Goal: Contribute content: Contribute content

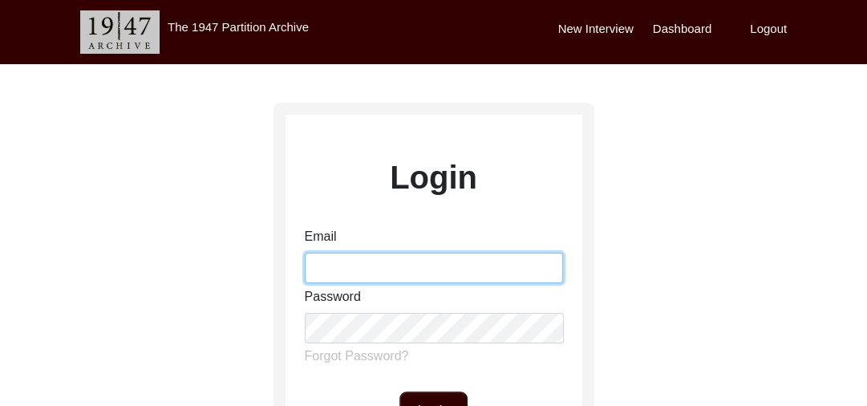
type input "[PERSON_NAME][EMAIL_ADDRESS][PERSON_NAME][DOMAIN_NAME]"
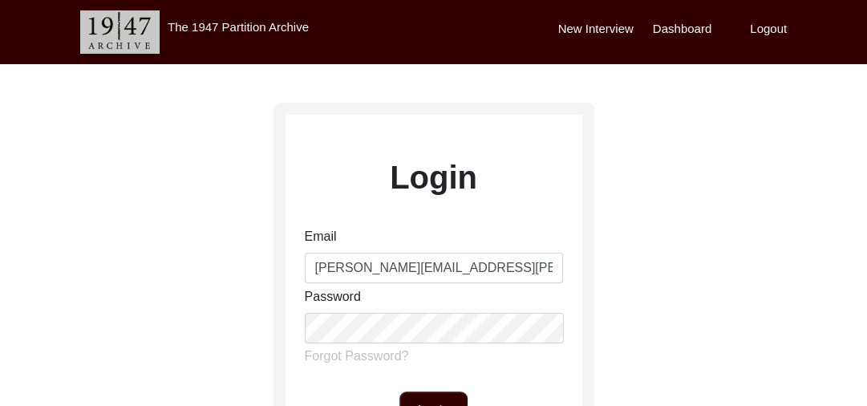
click at [443, 403] on button "Login" at bounding box center [434, 411] width 68 height 39
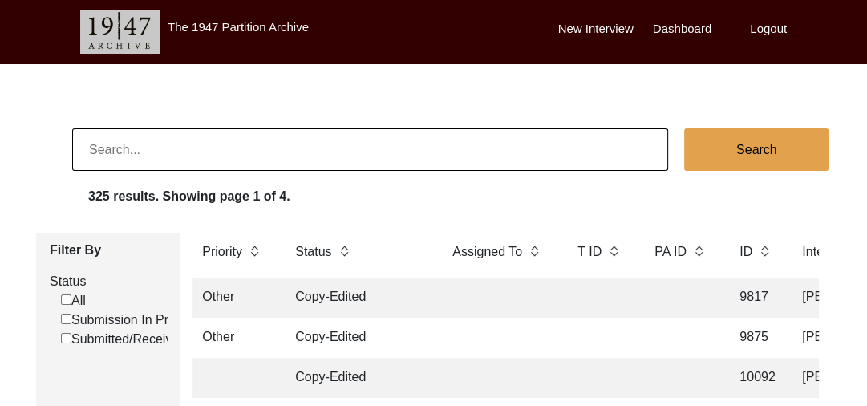
click at [591, 28] on label "New Interview" at bounding box center [595, 29] width 75 height 18
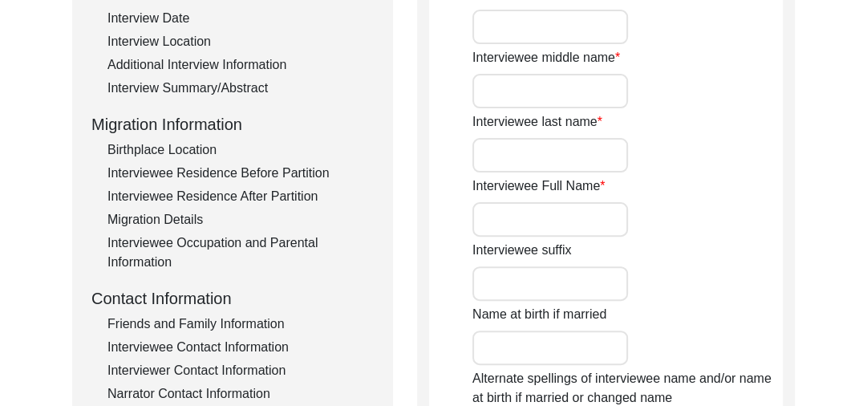
scroll to position [323, 0]
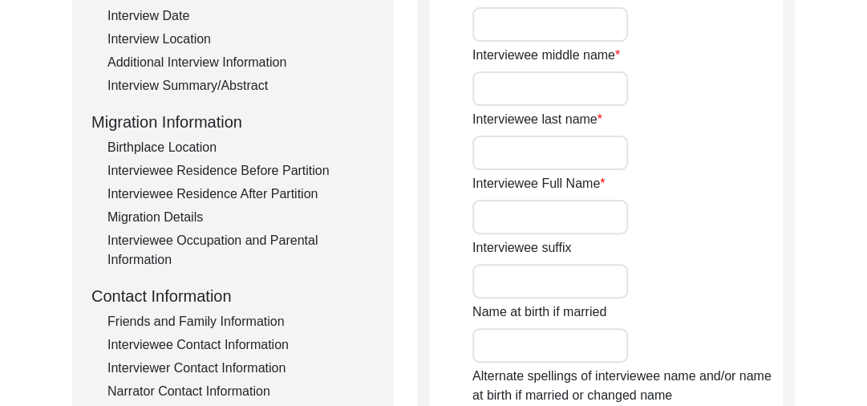
click at [512, 212] on input "Interviewee Full Name" at bounding box center [551, 217] width 156 height 35
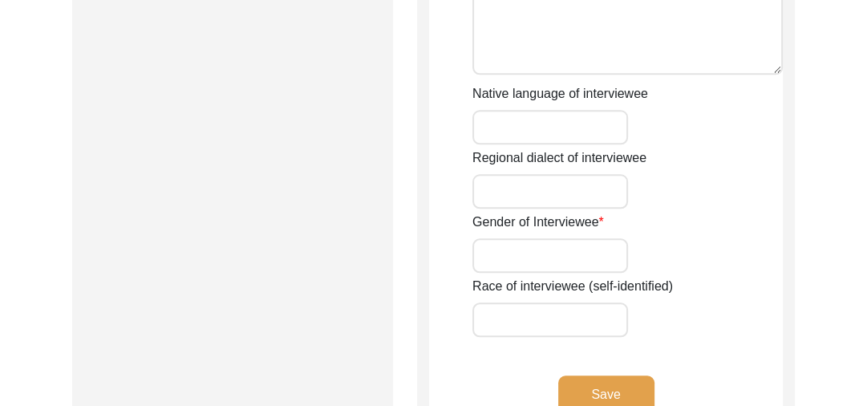
scroll to position [1189, 0]
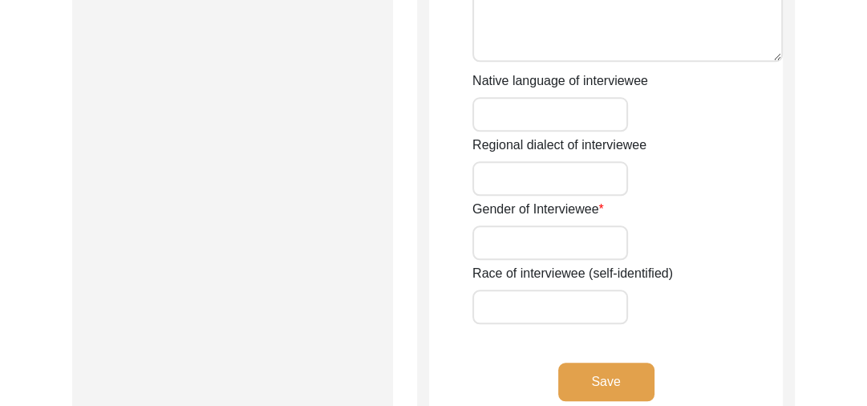
type input "[PERSON_NAME]"
click at [612, 372] on button "Save" at bounding box center [606, 382] width 96 height 39
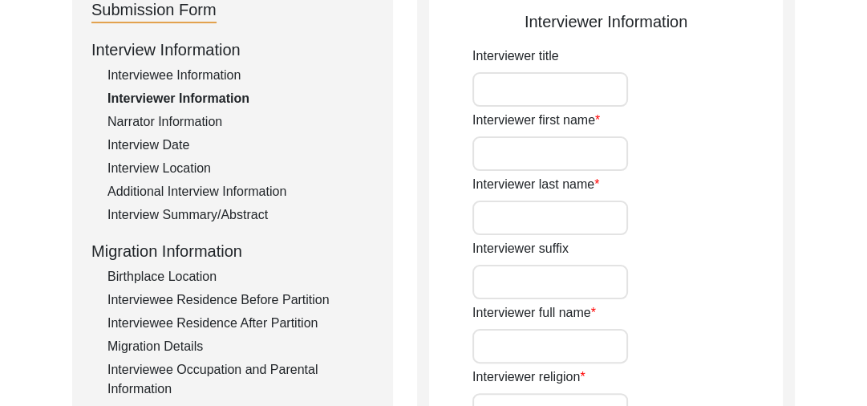
scroll to position [0, 0]
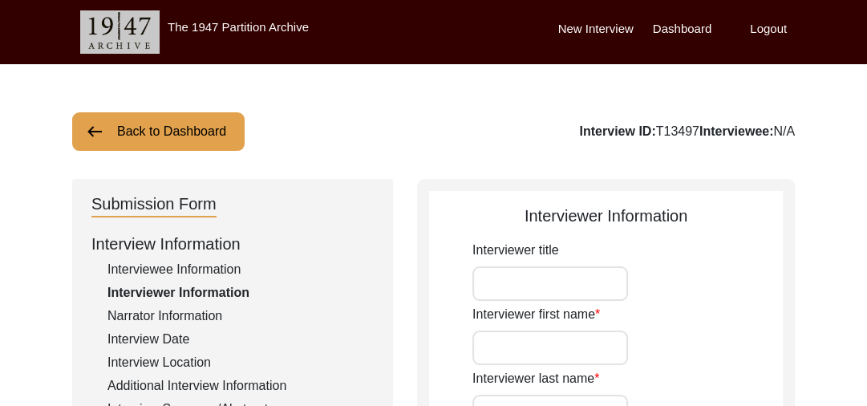
click at [106, 131] on button "Back to Dashboard" at bounding box center [158, 131] width 173 height 39
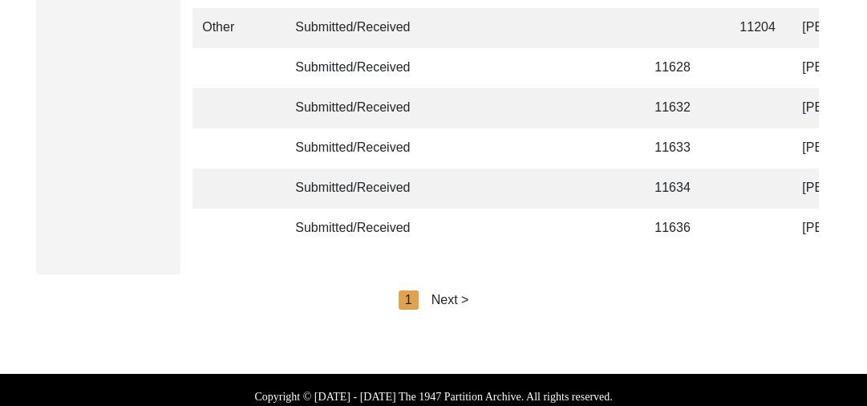
scroll to position [4063, 0]
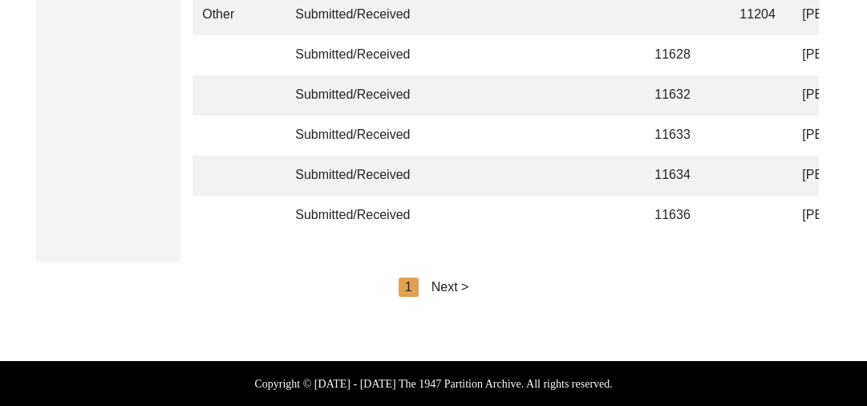
click at [451, 286] on div "Next >" at bounding box center [451, 287] width 38 height 19
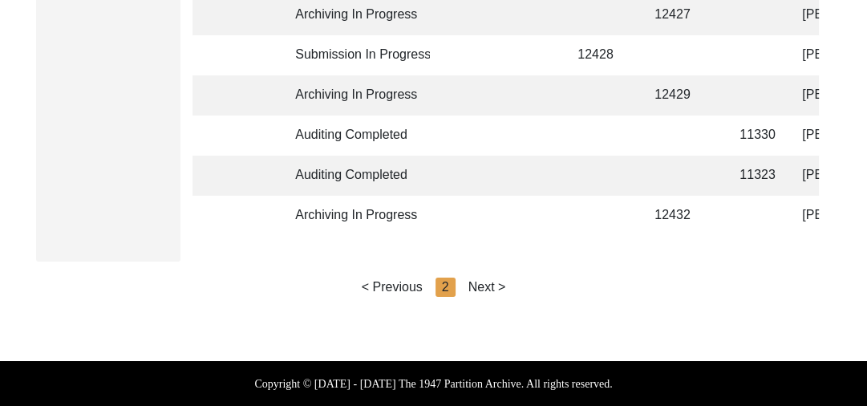
click at [489, 282] on div "Next >" at bounding box center [488, 287] width 38 height 19
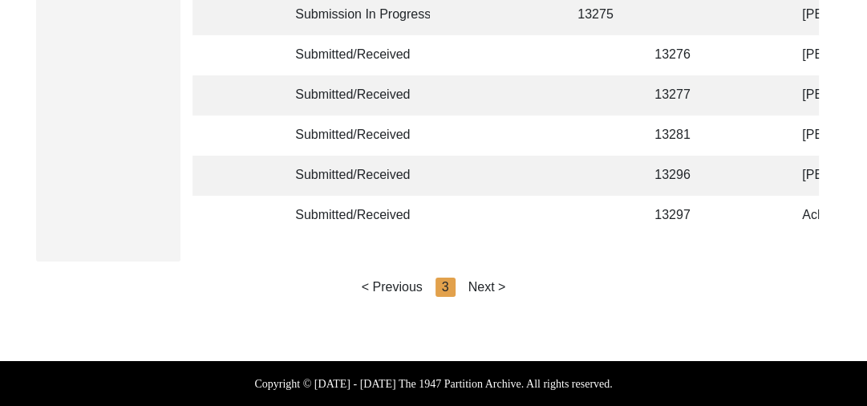
click at [489, 282] on div "Next >" at bounding box center [488, 287] width 38 height 19
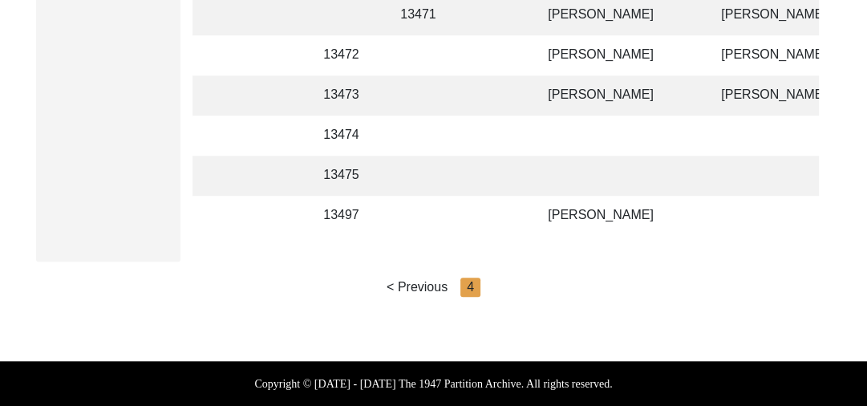
scroll to position [0, 367]
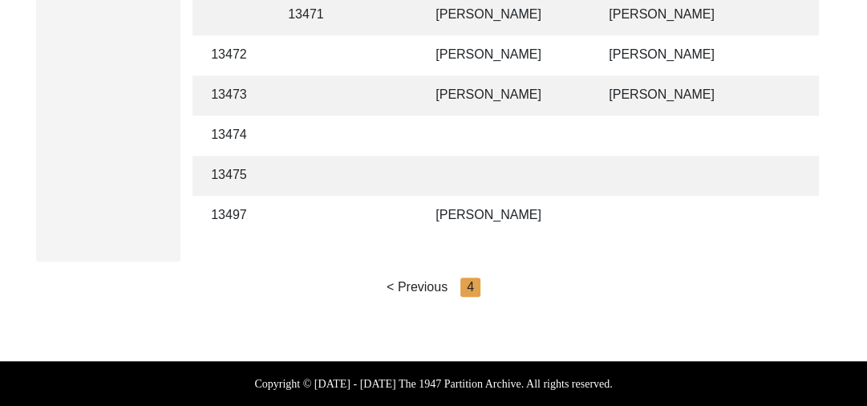
click at [497, 203] on td "[PERSON_NAME]" at bounding box center [506, 216] width 160 height 40
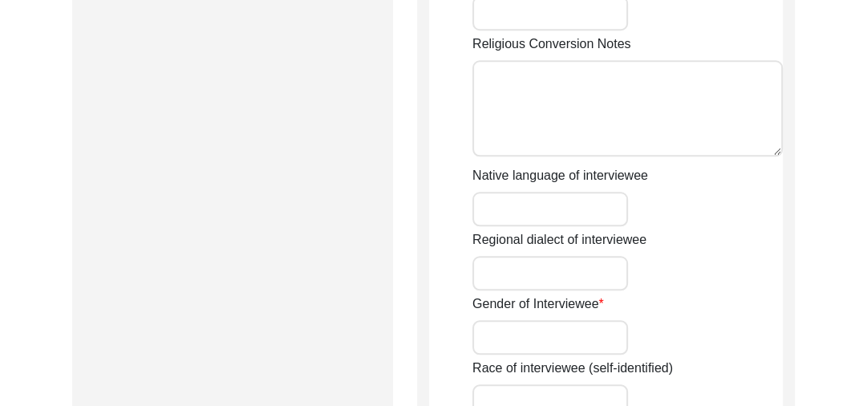
scroll to position [1451, 0]
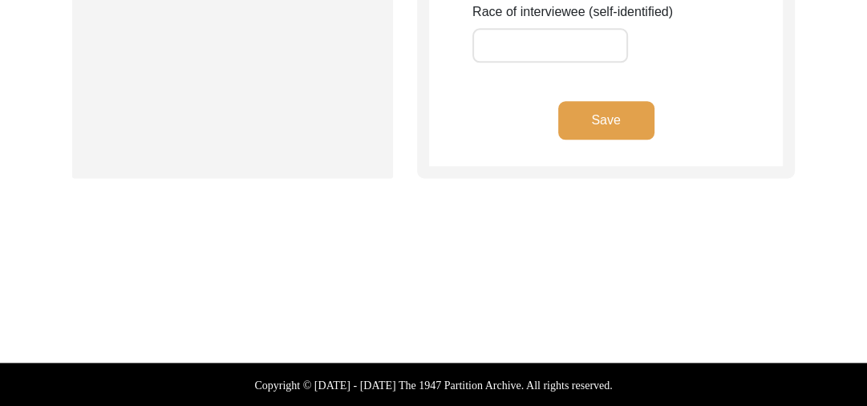
type input "[PERSON_NAME]"
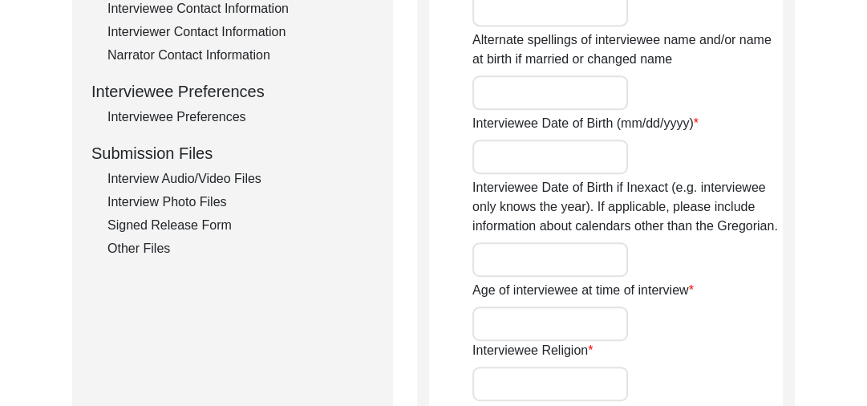
scroll to position [663, 0]
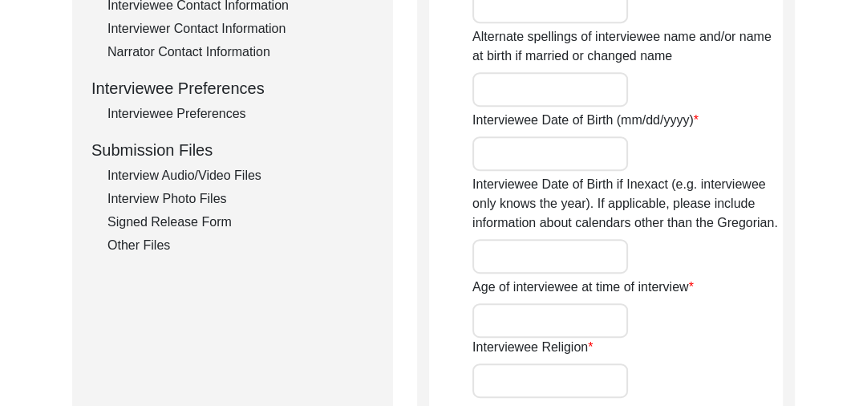
click at [226, 175] on div "Interview Audio/Video Files" at bounding box center [241, 175] width 266 height 19
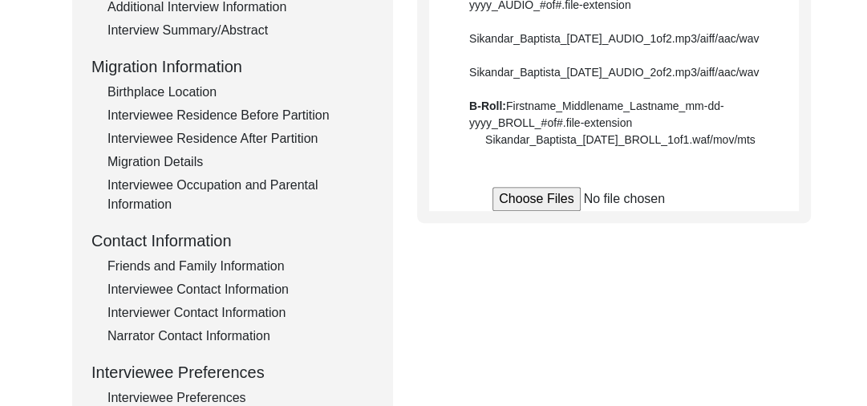
scroll to position [381, 0]
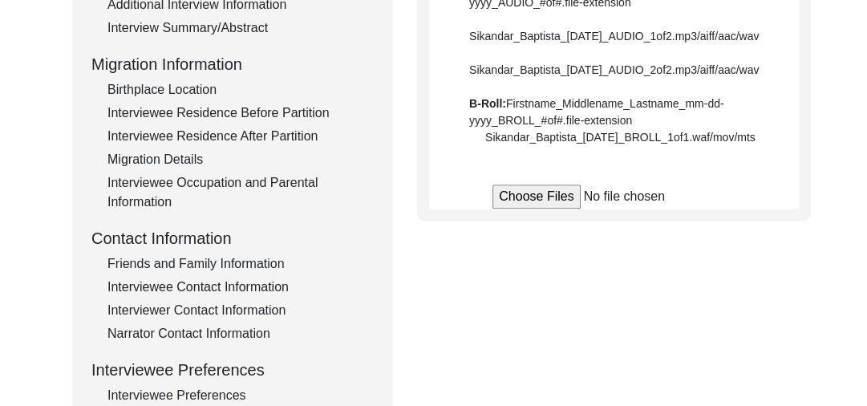
click at [524, 209] on input "file" at bounding box center [614, 197] width 243 height 24
type input "C:\fakepath\Chand_Singh_08-08-2025_VIDEO_1of9.mp4"
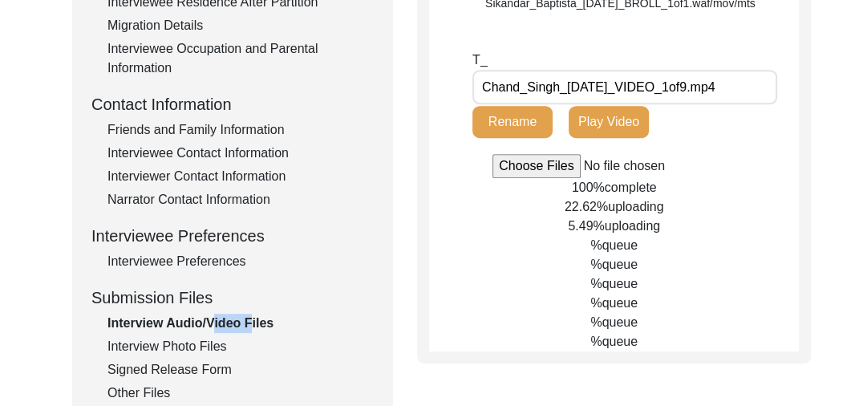
scroll to position [517, 0]
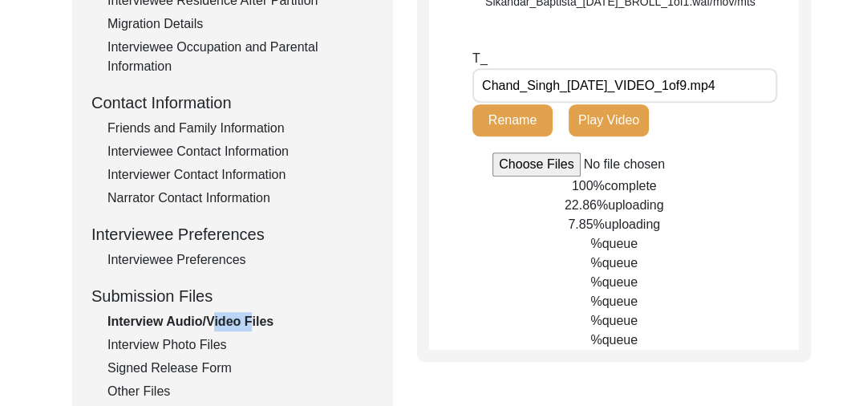
click at [515, 177] on input "file" at bounding box center [614, 164] width 243 height 24
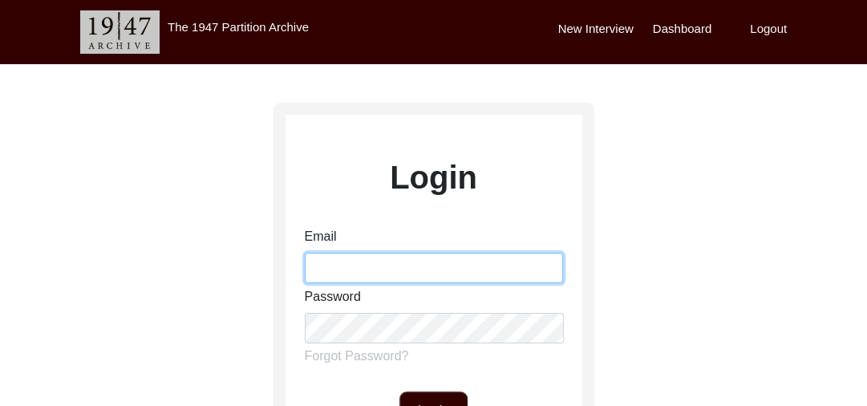
type input "gurmeet.singh@1947partitionarchive.org"
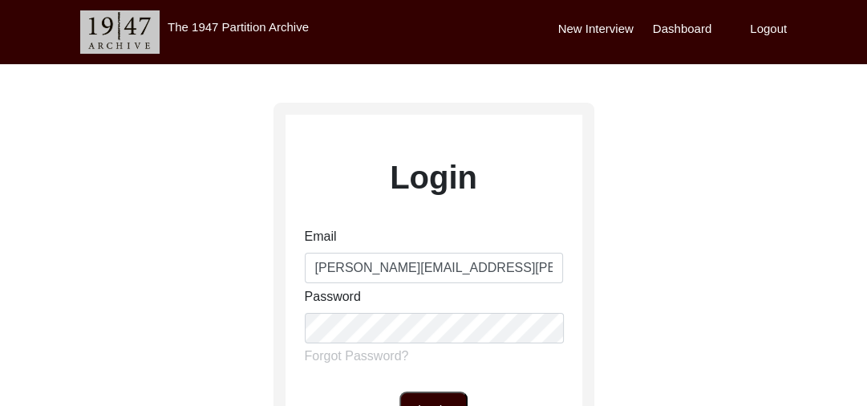
drag, startPoint x: 867, startPoint y: 167, endPoint x: 873, endPoint y: 206, distance: 39.8
click at [867, 206] on html "The 1947 Partition Archive New Interview Dashboard Logout Login Email gurmeet.s…" at bounding box center [433, 378] width 867 height 757
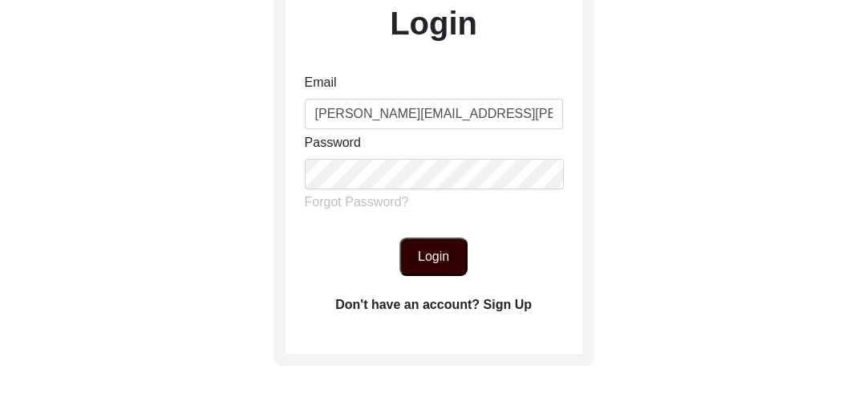
scroll to position [167, 0]
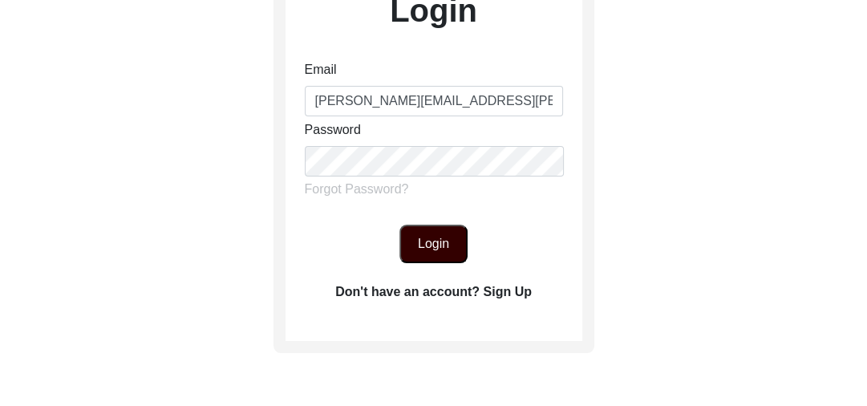
click at [432, 244] on button "Login" at bounding box center [434, 244] width 68 height 39
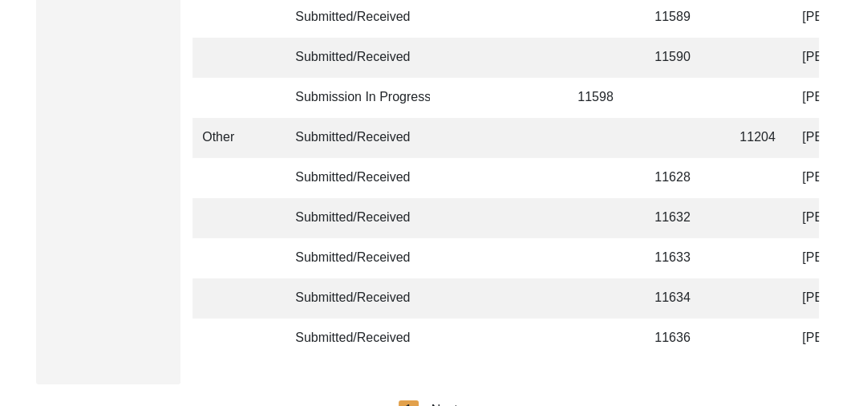
scroll to position [4063, 0]
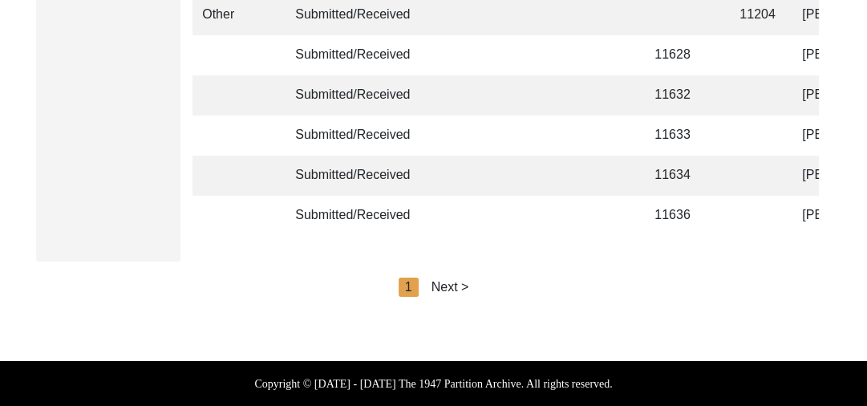
click at [467, 286] on div "Next >" at bounding box center [451, 287] width 38 height 19
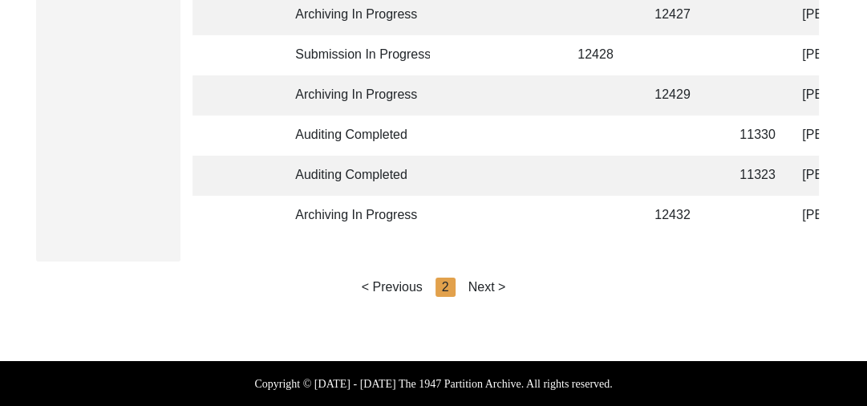
click at [498, 286] on div "Next >" at bounding box center [488, 287] width 38 height 19
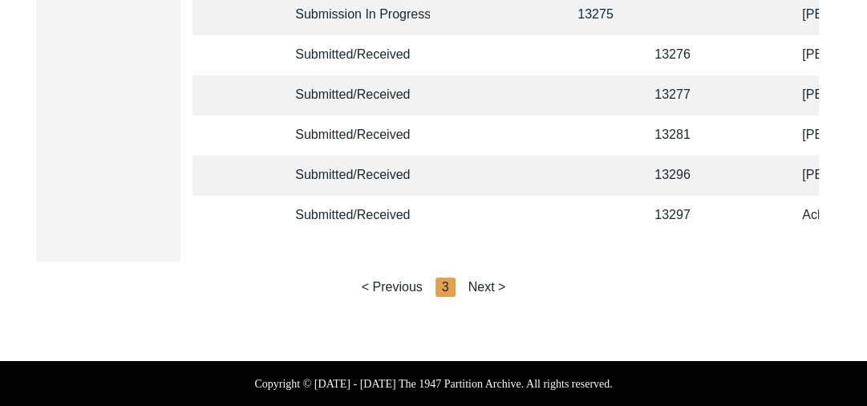
click at [498, 286] on div "Next >" at bounding box center [488, 287] width 38 height 19
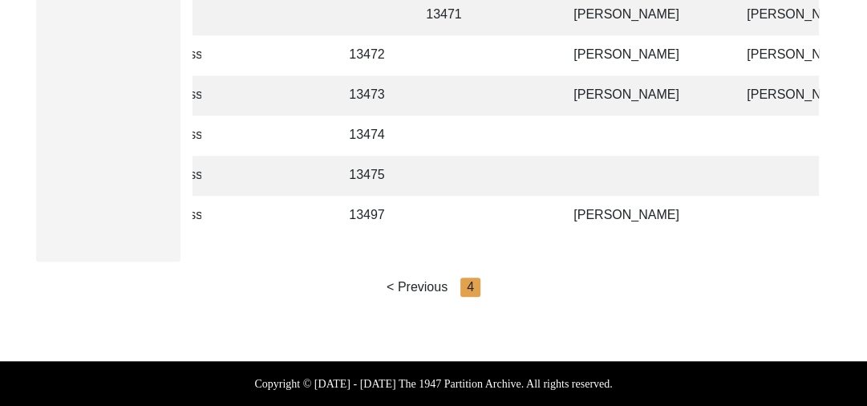
scroll to position [0, 238]
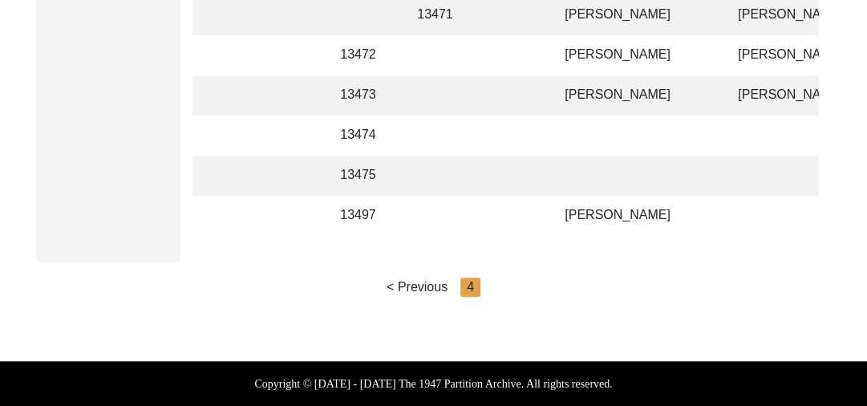
click at [557, 164] on td at bounding box center [635, 176] width 160 height 40
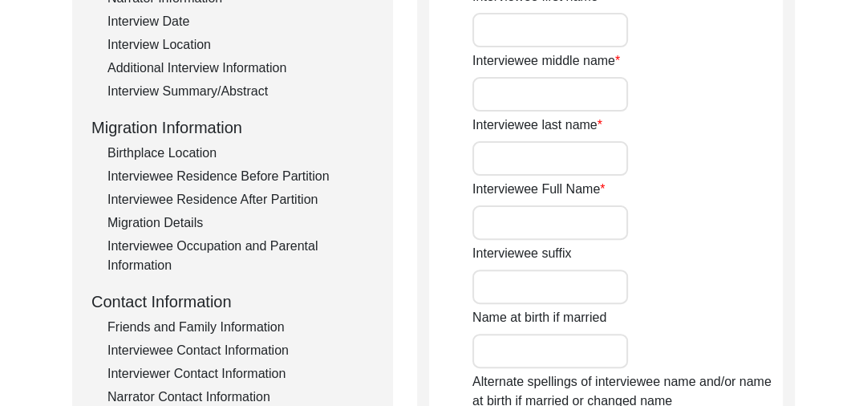
scroll to position [302, 0]
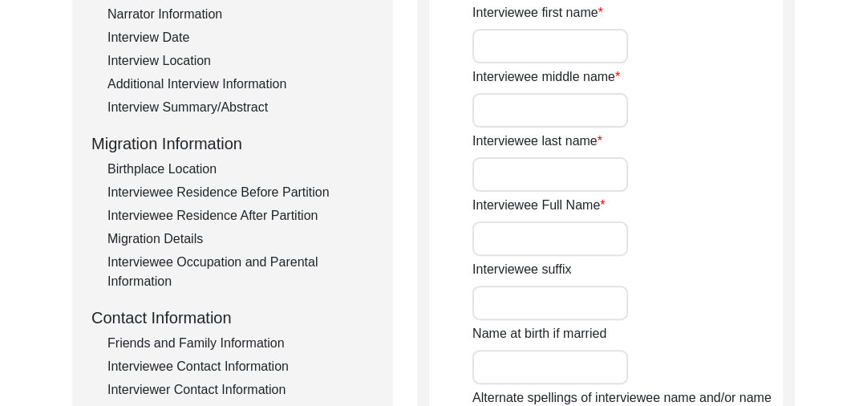
click at [516, 235] on input "Interviewee Full Name" at bounding box center [551, 238] width 156 height 35
type input "b"
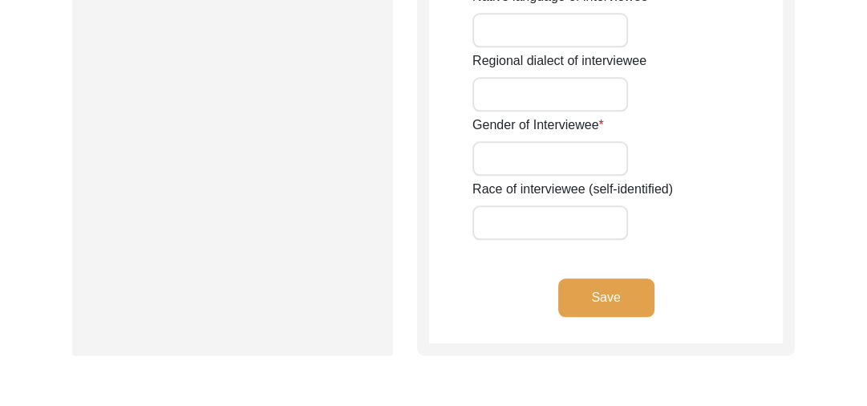
scroll to position [1295, 0]
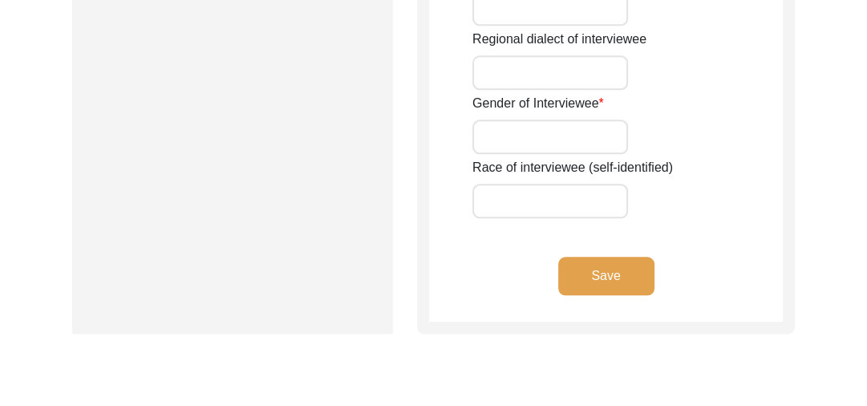
type input "[PERSON_NAME]"
click at [636, 282] on button "Save" at bounding box center [606, 276] width 96 height 39
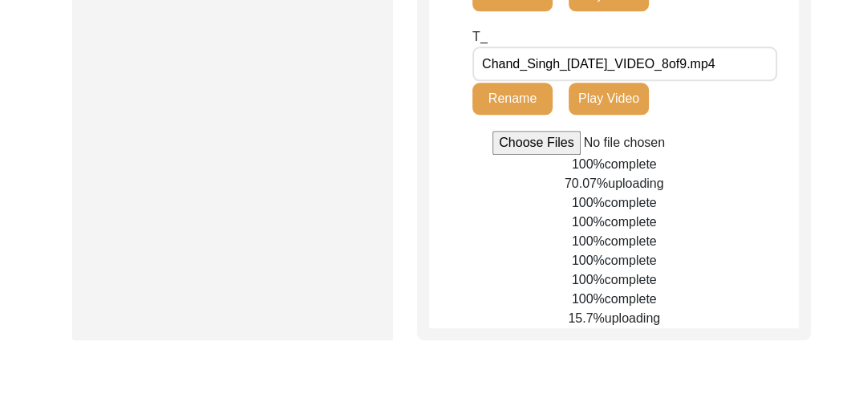
scroll to position [1115, 0]
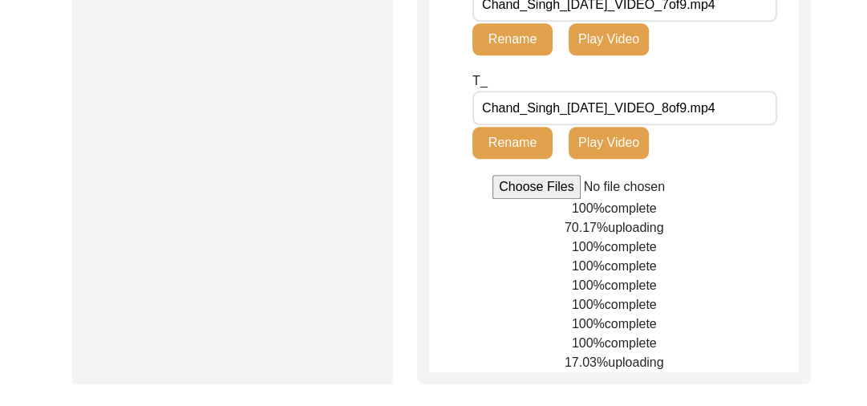
click at [521, 199] on input "file" at bounding box center [614, 187] width 243 height 24
type input "C:\fakepath\Chand_Singh_[DATE]_BROLL_1of4.mp4"
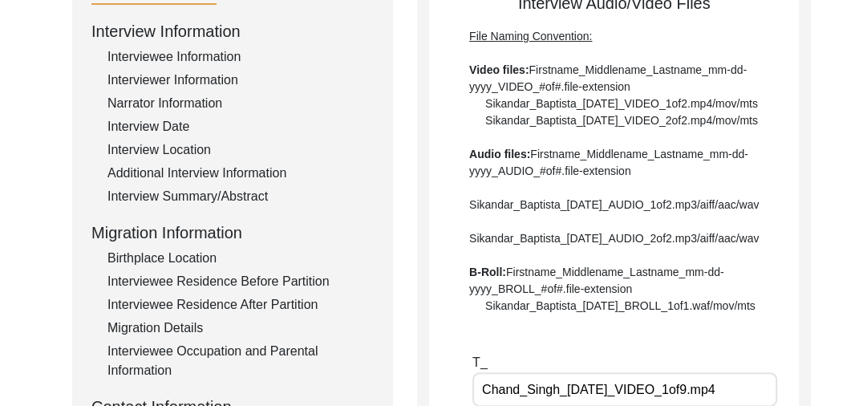
scroll to position [0, 0]
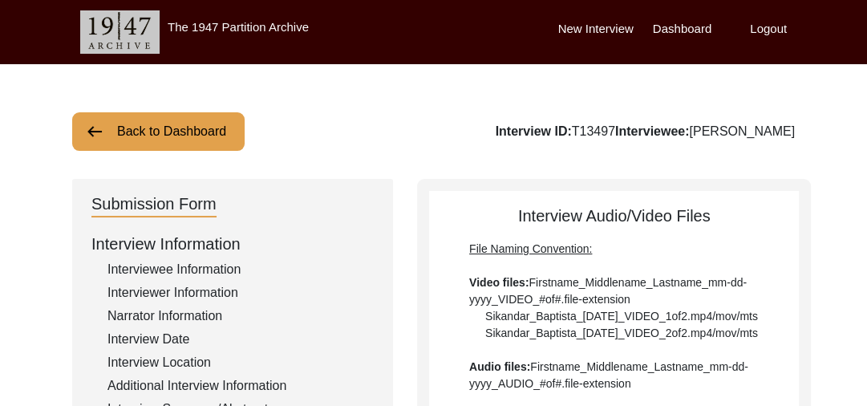
click at [119, 124] on button "Back to Dashboard" at bounding box center [158, 131] width 173 height 39
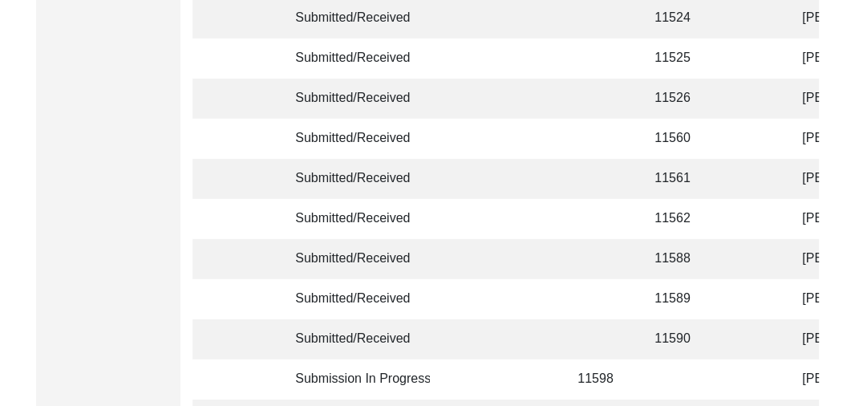
scroll to position [4063, 0]
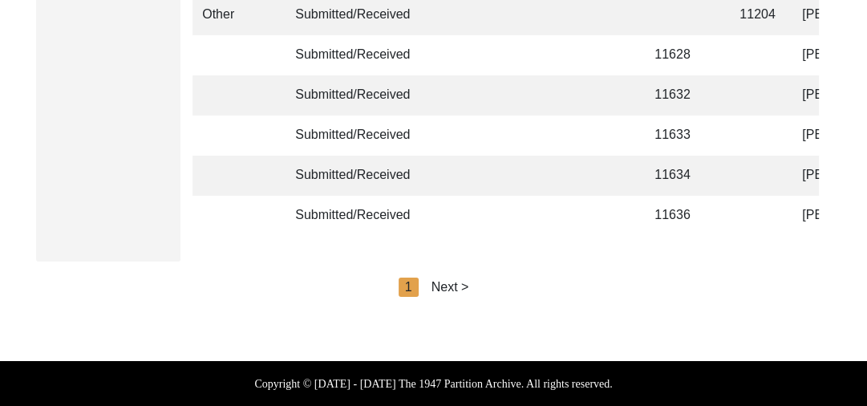
click at [459, 285] on div "Next >" at bounding box center [451, 287] width 38 height 19
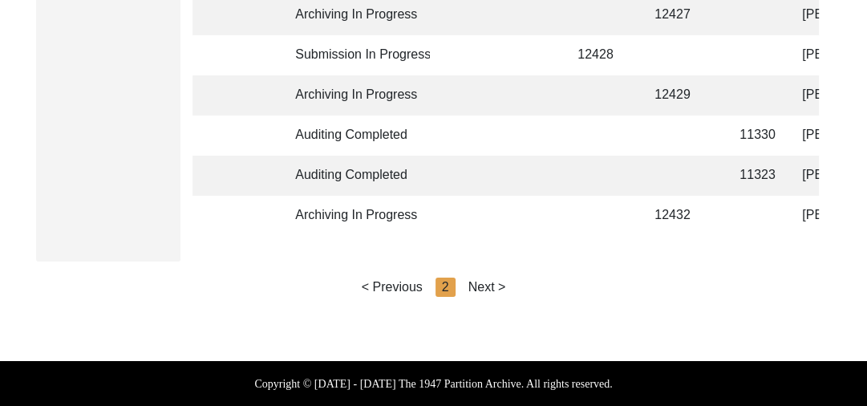
click at [493, 286] on div "Next >" at bounding box center [488, 287] width 38 height 19
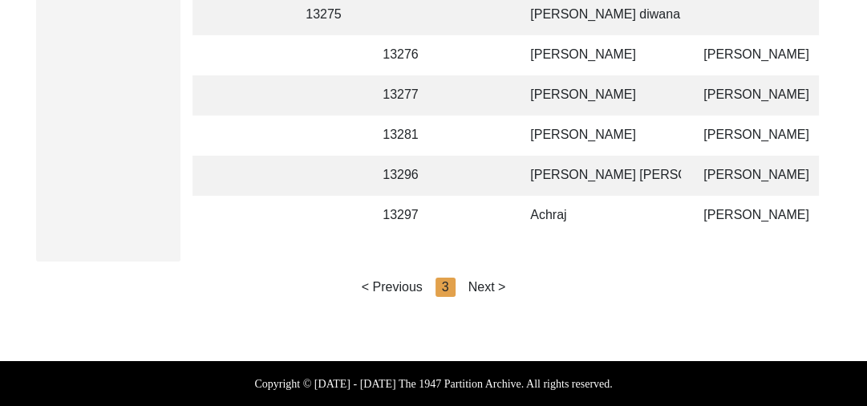
scroll to position [0, 285]
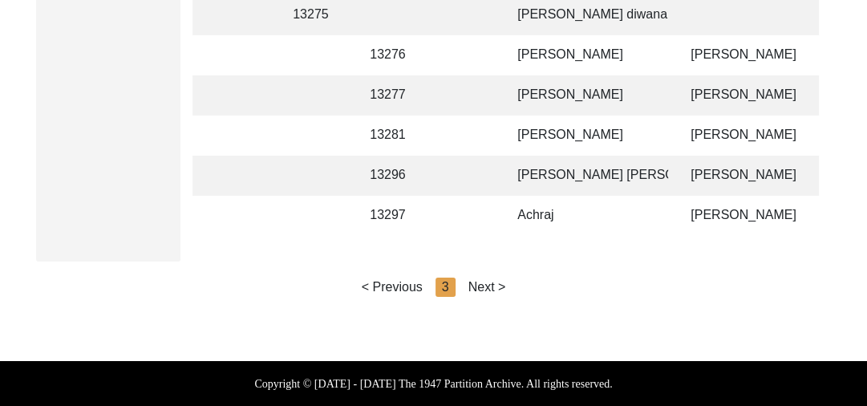
click at [484, 285] on div "Next >" at bounding box center [488, 287] width 38 height 19
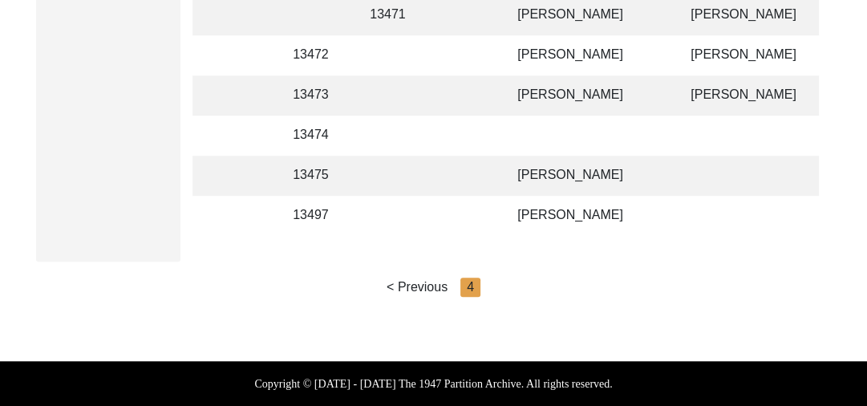
scroll to position [1094, 0]
click at [550, 158] on td "[PERSON_NAME]" at bounding box center [588, 176] width 160 height 40
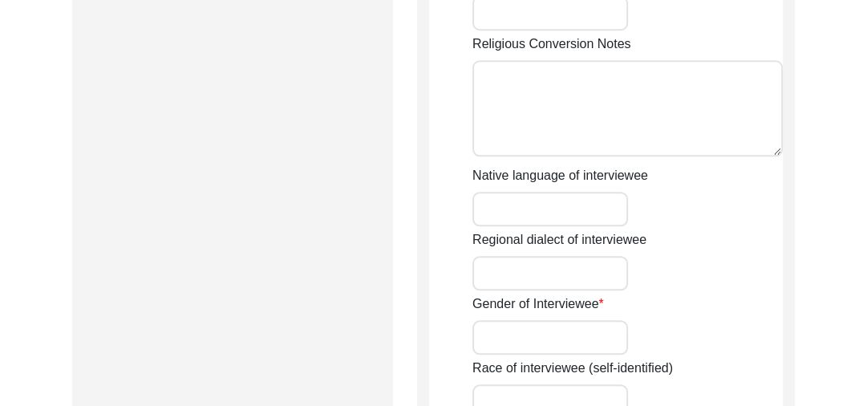
scroll to position [1451, 0]
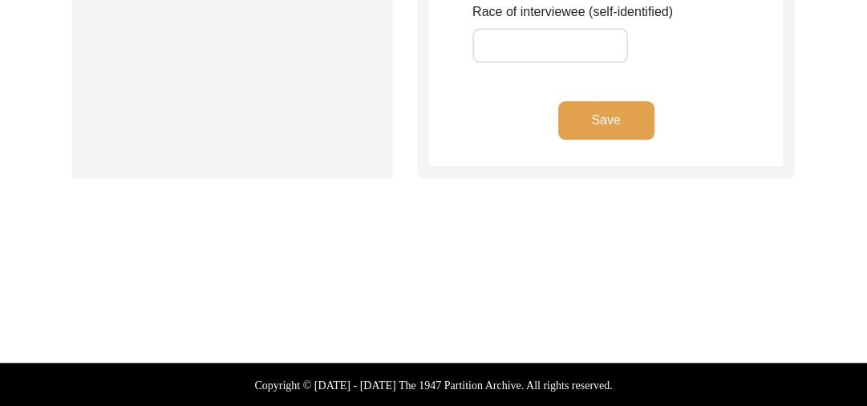
type input "[PERSON_NAME]"
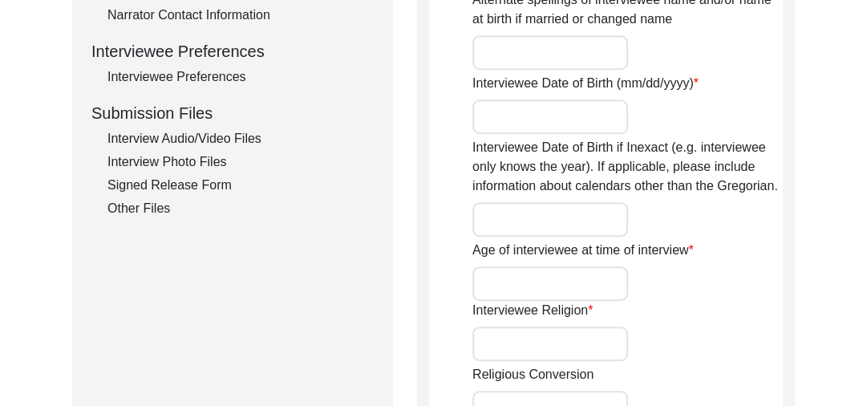
scroll to position [706, 0]
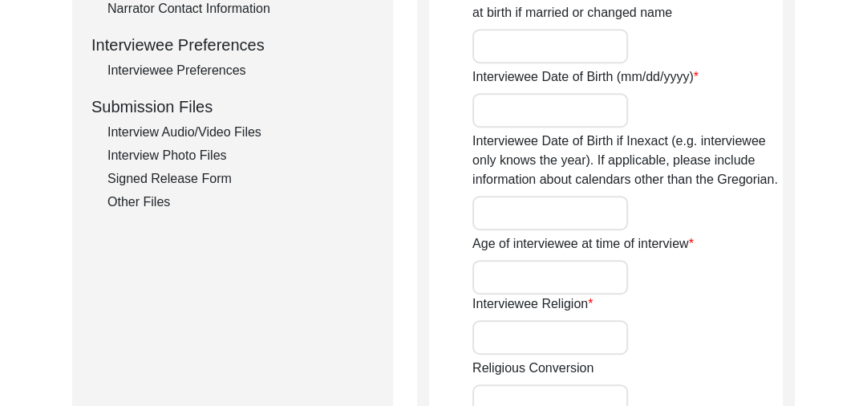
click at [225, 126] on div "Interview Audio/Video Files" at bounding box center [241, 132] width 266 height 19
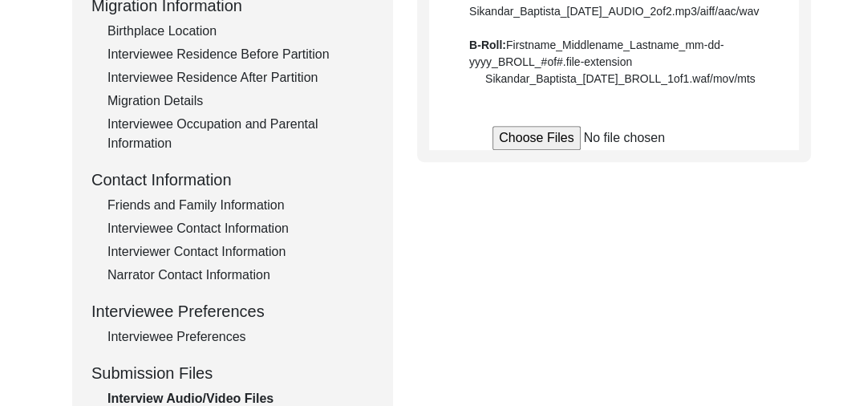
scroll to position [432, 0]
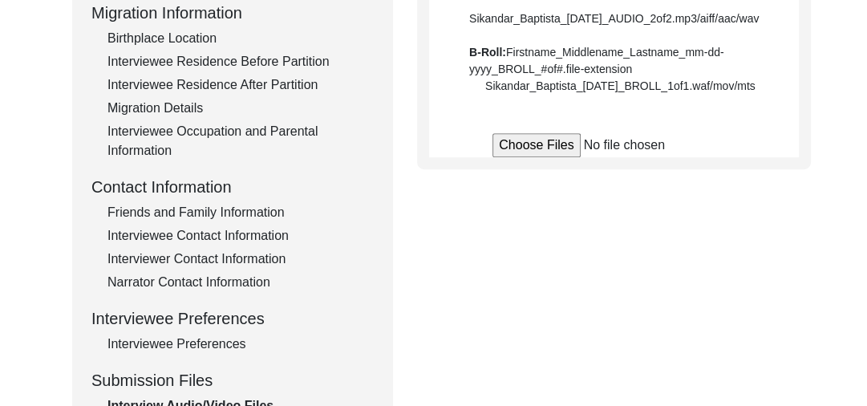
click at [522, 157] on input "file" at bounding box center [614, 145] width 243 height 24
type input "C:\fakepath\Buta_Singh_[DATE]_VIDEO_1of8.mp4"
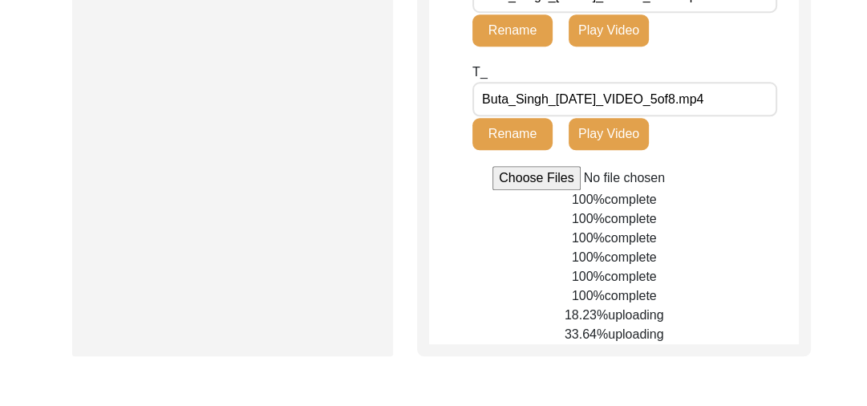
scroll to position [1026, 0]
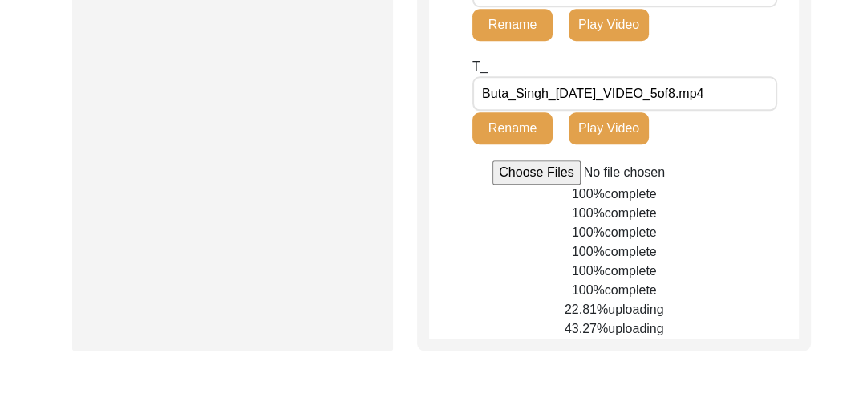
scroll to position [1026, 0]
click at [531, 185] on input "file" at bounding box center [614, 172] width 243 height 24
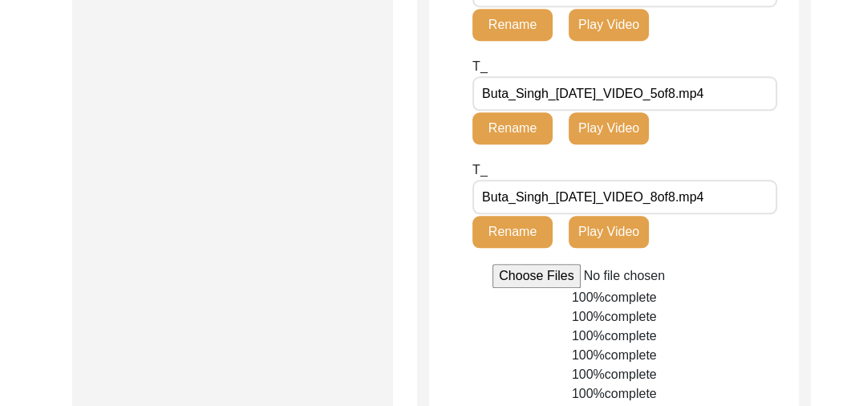
type input "C:\fakepath\Buta_Singh_08-11-2025_BROLL_1of4.mp4"
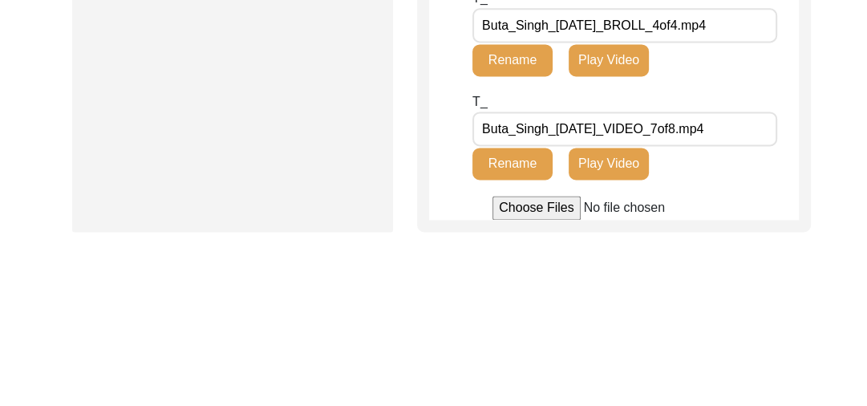
scroll to position [1668, 0]
